Goal: Navigation & Orientation: Find specific page/section

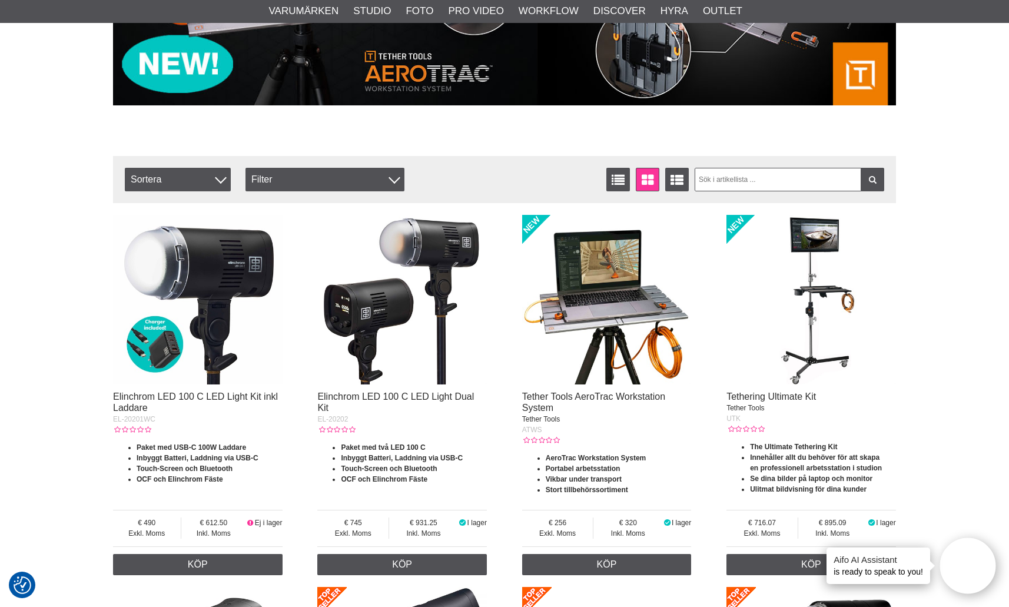
scroll to position [8, 0]
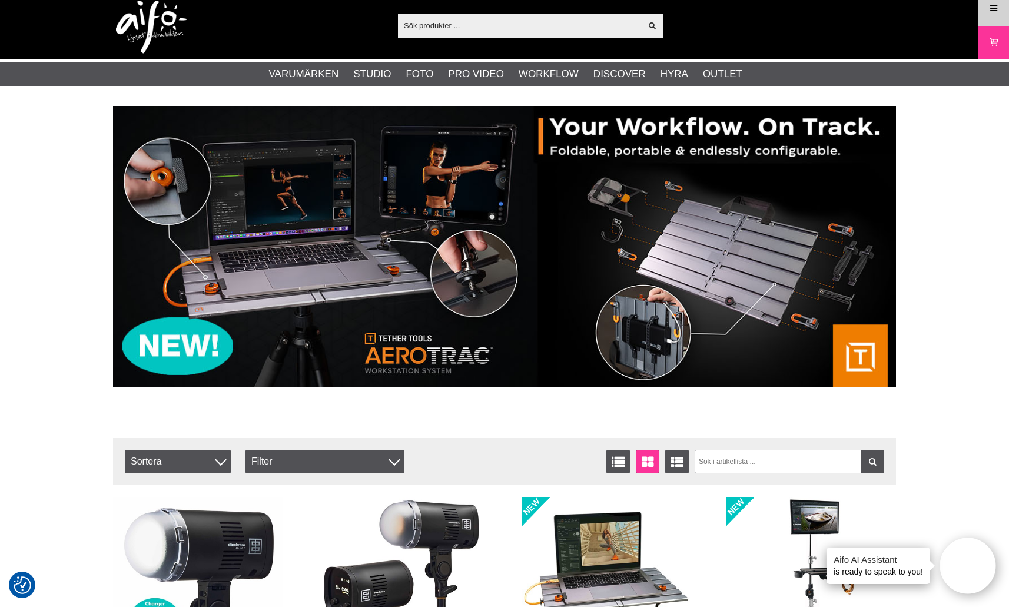
click at [993, 9] on icon at bounding box center [994, 8] width 11 height 13
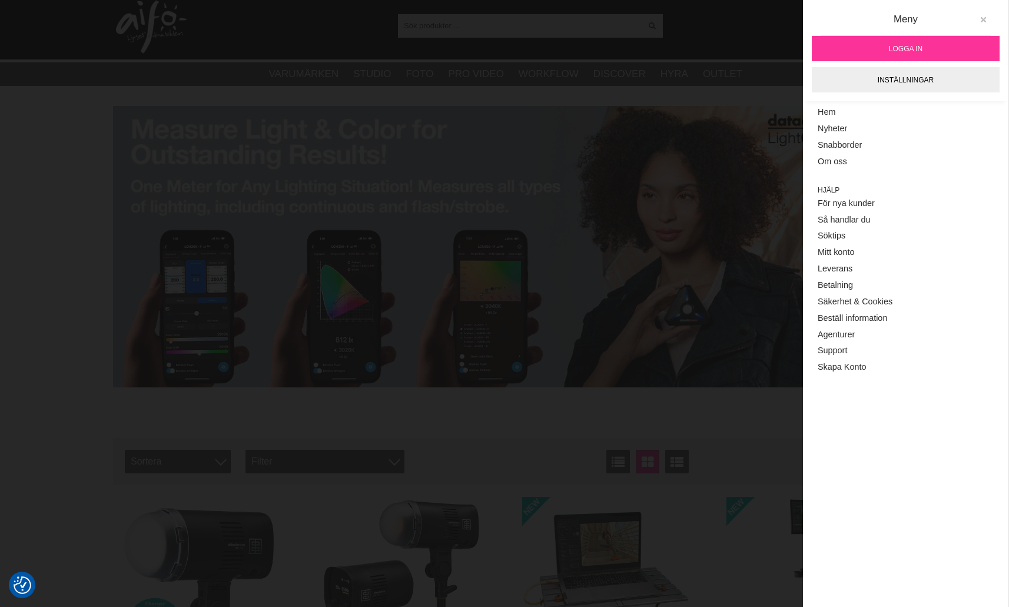
click at [983, 13] on button at bounding box center [983, 19] width 21 height 21
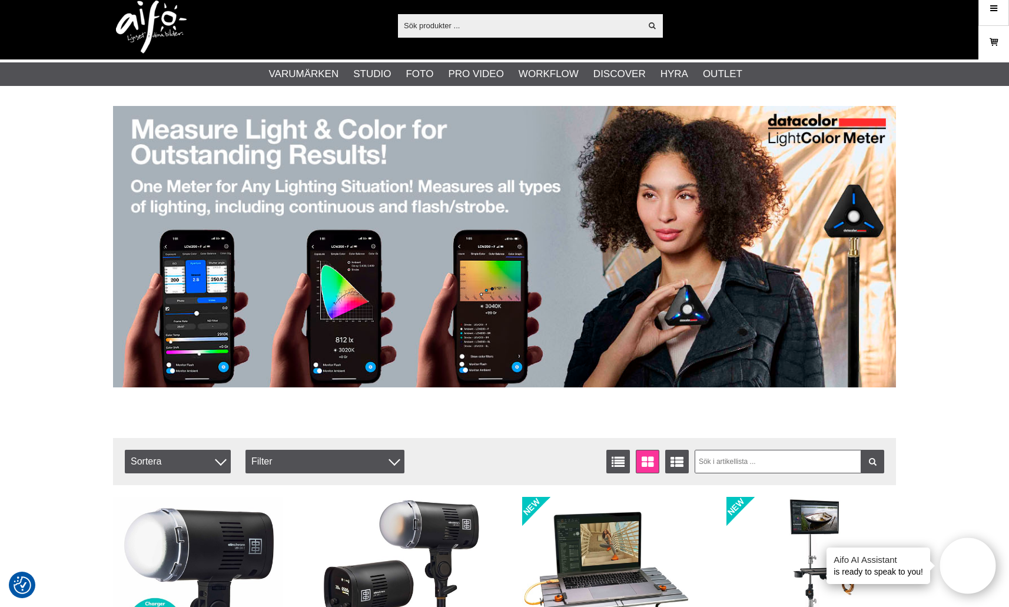
click at [994, 42] on icon at bounding box center [994, 42] width 12 height 13
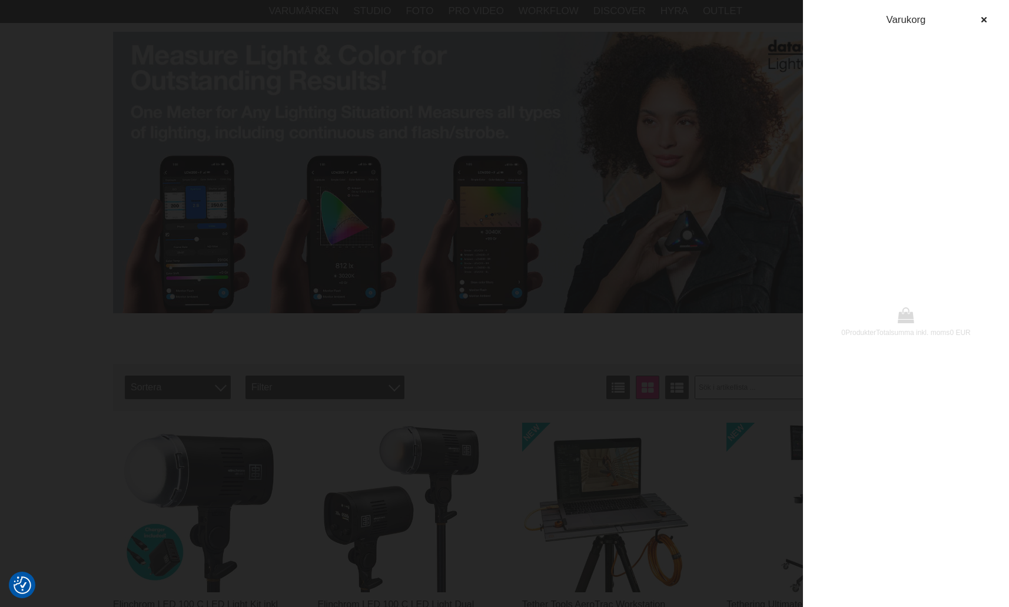
scroll to position [202, 0]
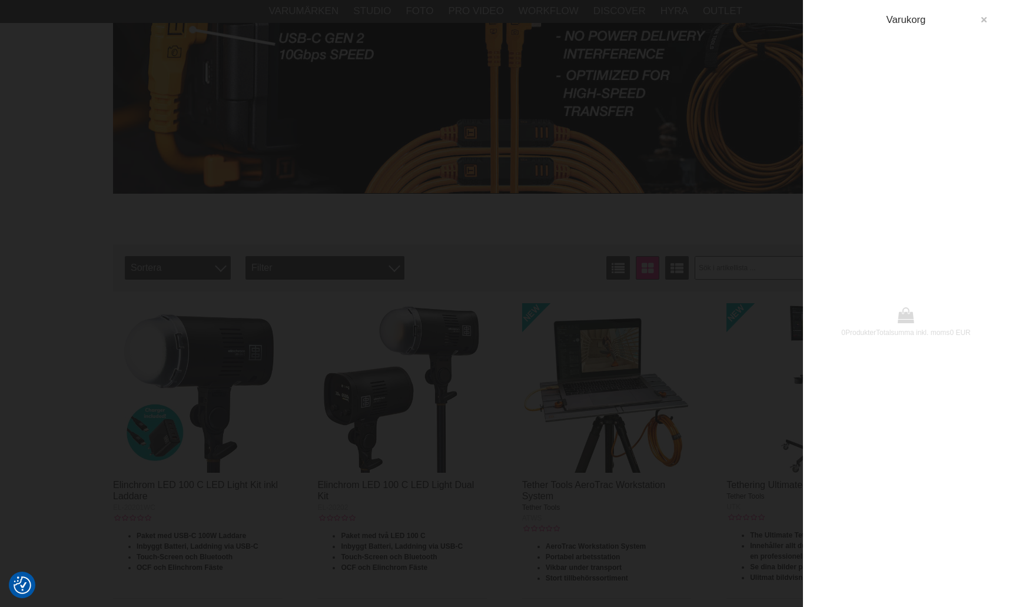
click at [984, 18] on icon "button" at bounding box center [984, 20] width 8 height 8
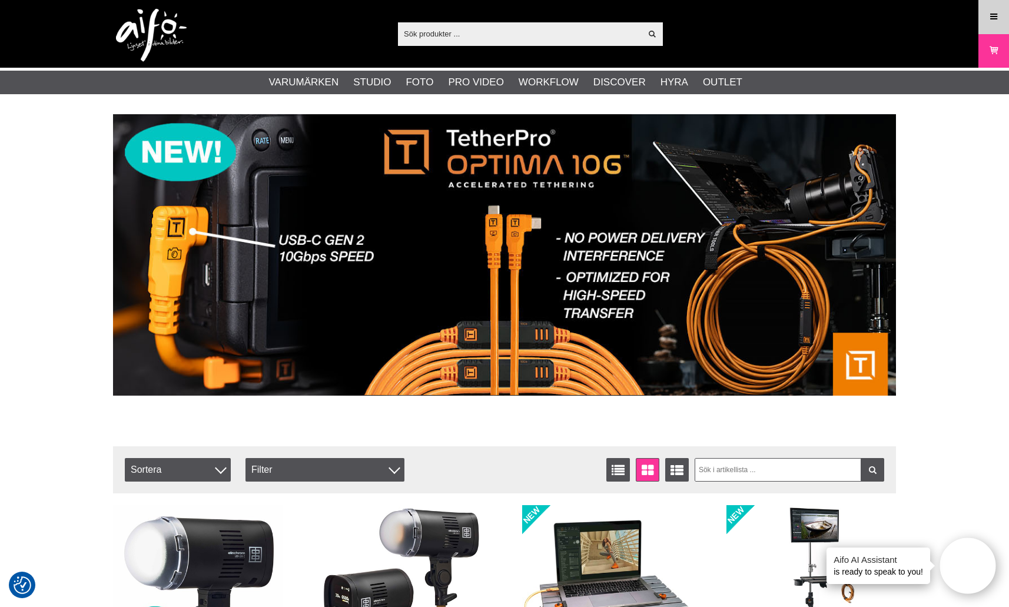
scroll to position [0, 0]
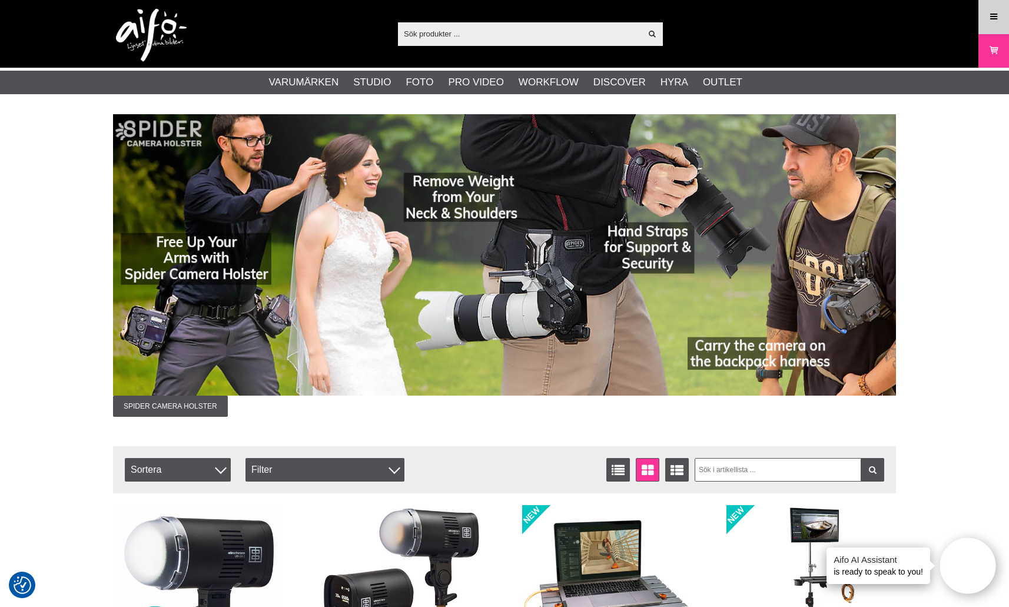
click at [995, 9] on link "Meny" at bounding box center [993, 17] width 29 height 28
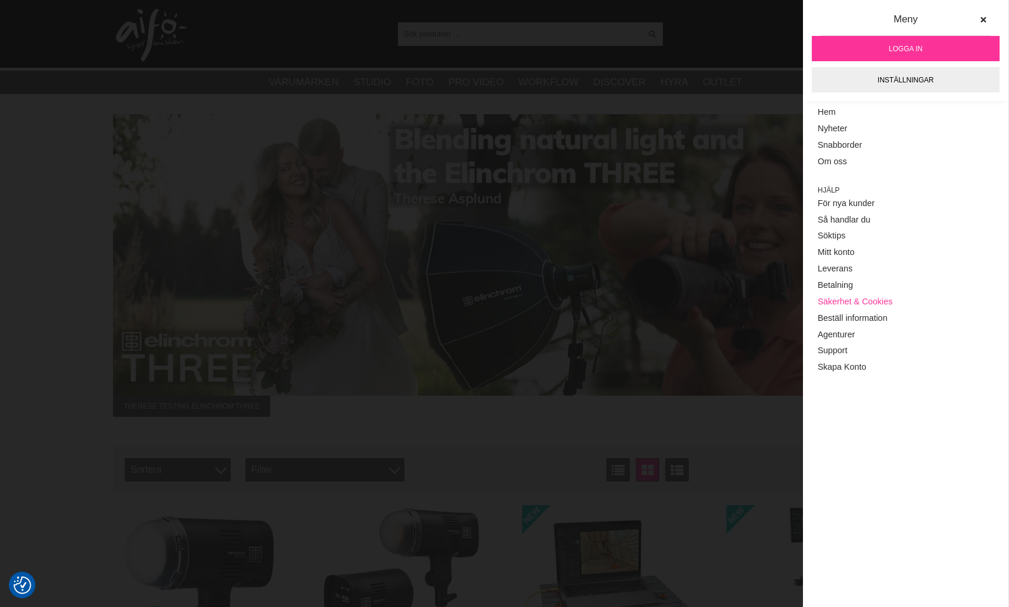
click at [861, 296] on link "Säkerhet & Cookies" at bounding box center [906, 302] width 176 height 16
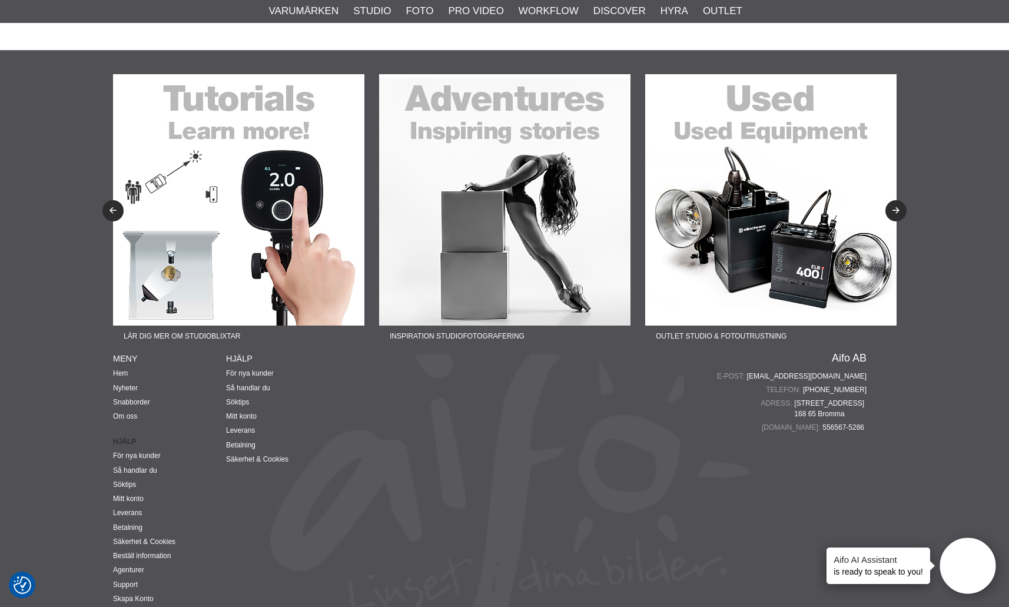
scroll to position [638, 0]
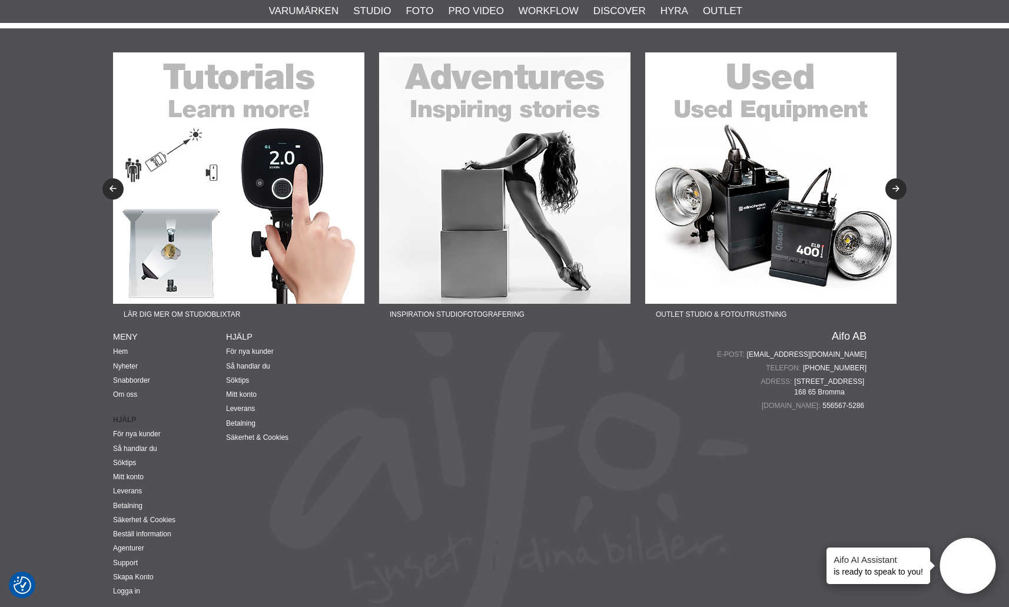
click at [757, 187] on img at bounding box center [770, 177] width 251 height 251
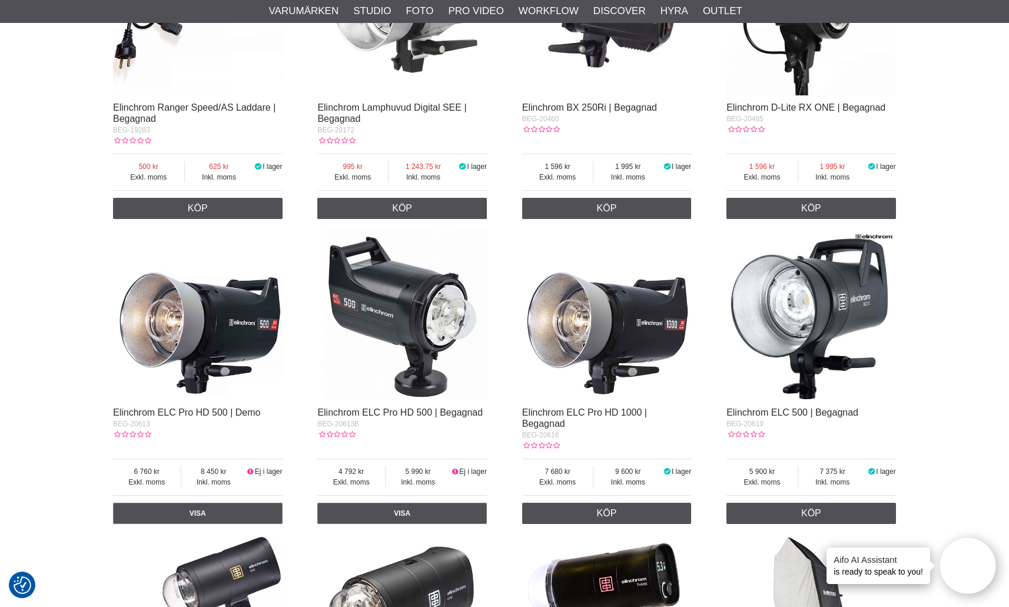
scroll to position [600, 0]
